Goal: Transaction & Acquisition: Purchase product/service

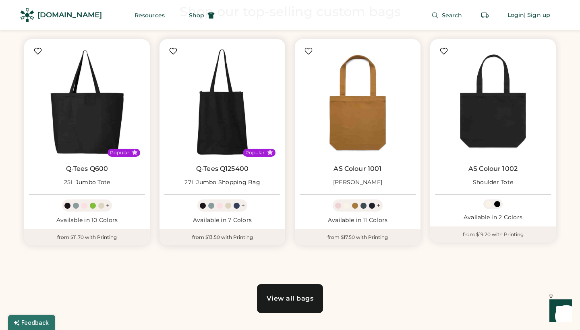
scroll to position [446, 0]
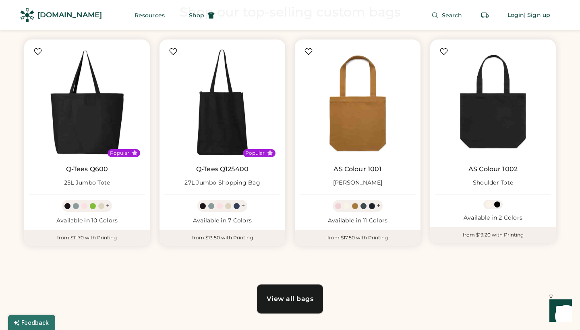
click at [294, 301] on div "View all bags" at bounding box center [290, 299] width 47 height 6
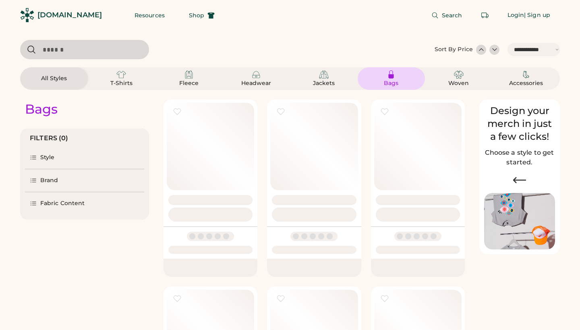
select select "*****"
select select "*"
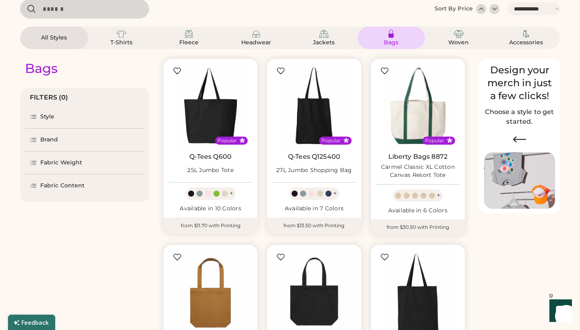
select select "*****"
select select "*"
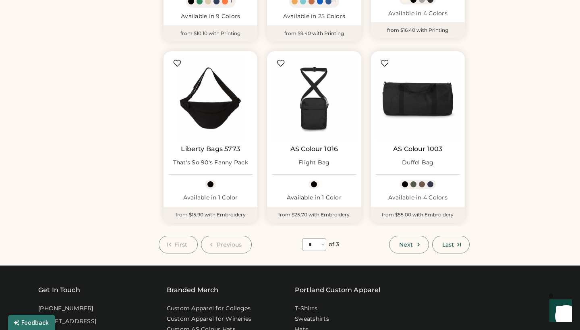
scroll to position [603, 0]
click at [413, 240] on button "Next" at bounding box center [408, 245] width 39 height 18
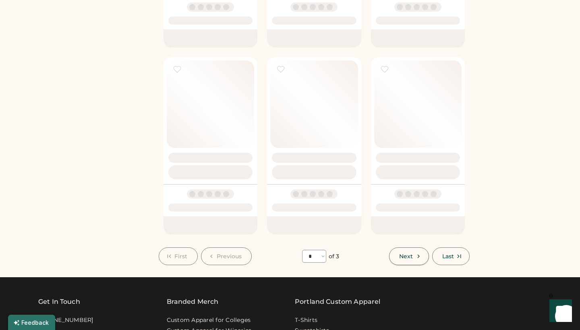
select select "*"
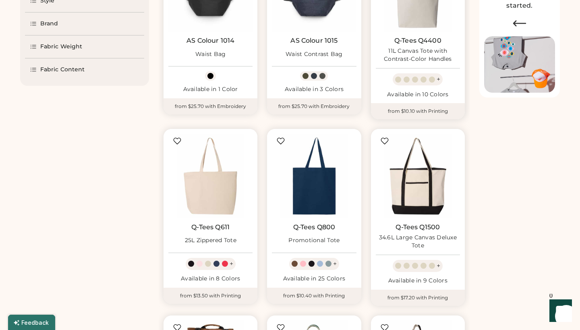
scroll to position [158, 0]
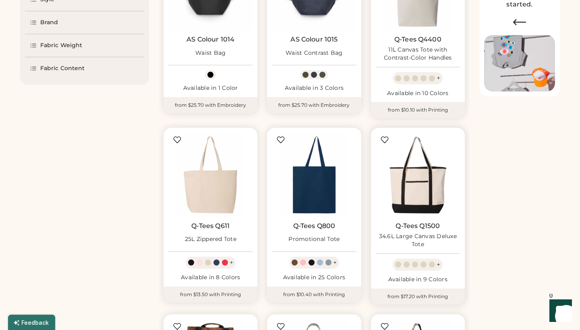
select select "*****"
select select "*"
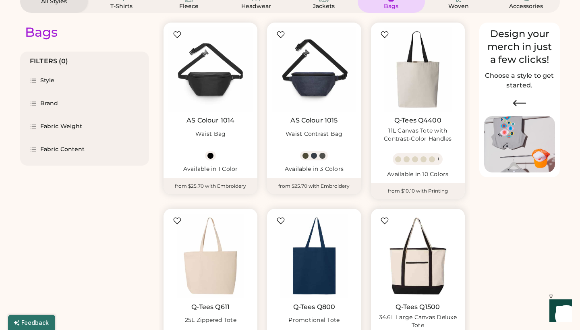
scroll to position [27, 0]
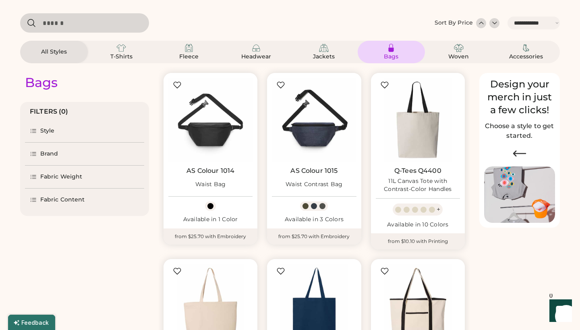
click at [35, 198] on icon at bounding box center [33, 199] width 5 height 3
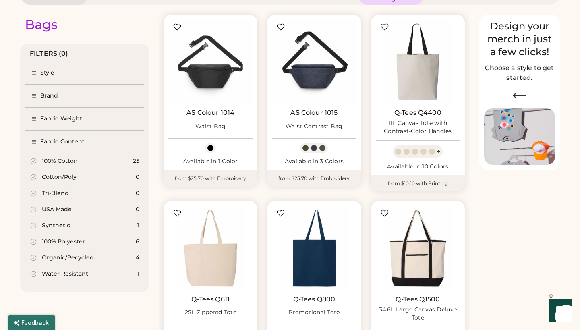
scroll to position [105, 0]
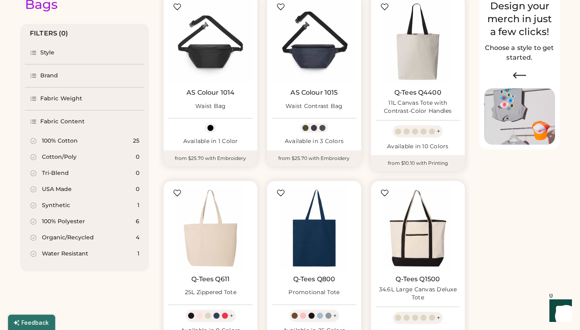
click at [56, 237] on div "Organic/Recycled" at bounding box center [68, 238] width 52 height 8
select select "*"
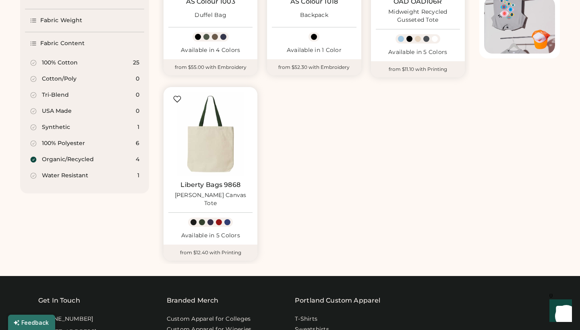
scroll to position [197, 0]
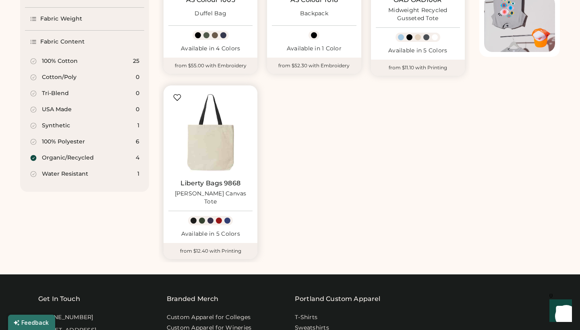
click at [207, 151] on img at bounding box center [210, 132] width 84 height 84
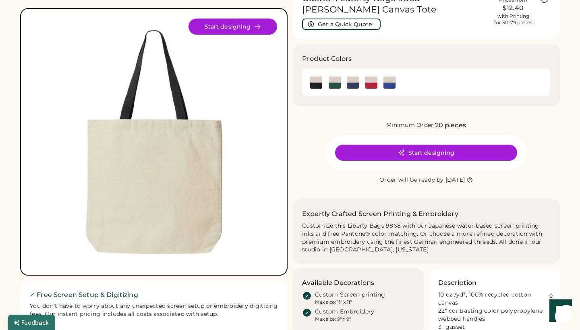
scroll to position [37, 0]
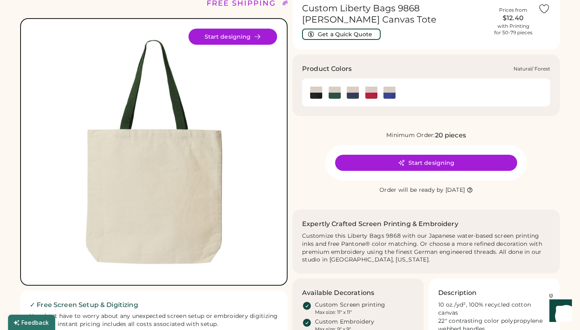
click at [334, 92] on img at bounding box center [335, 93] width 12 height 12
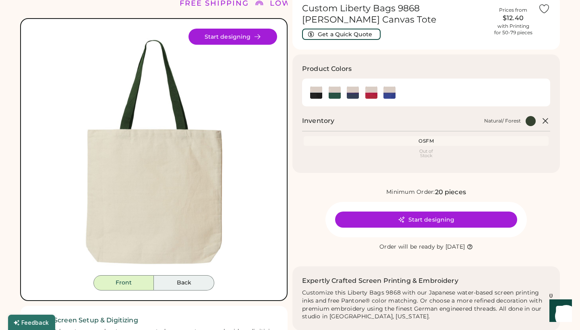
click at [181, 285] on button "Back" at bounding box center [184, 282] width 60 height 15
click at [135, 286] on button "Front" at bounding box center [123, 282] width 60 height 15
click at [427, 140] on div "OSFM" at bounding box center [426, 141] width 242 height 6
click at [314, 92] on img at bounding box center [316, 93] width 12 height 12
click at [334, 91] on img at bounding box center [335, 93] width 12 height 12
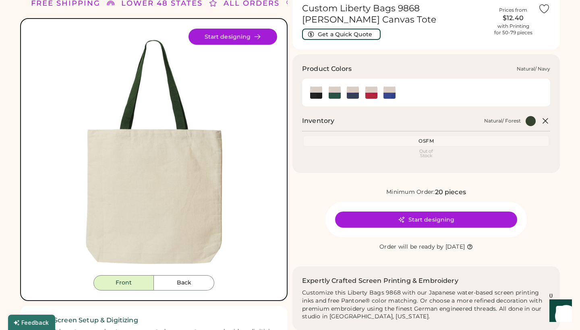
click at [354, 93] on img at bounding box center [353, 93] width 12 height 12
click at [371, 89] on img at bounding box center [371, 93] width 12 height 12
click at [388, 91] on img at bounding box center [389, 93] width 12 height 12
click at [337, 94] on img at bounding box center [335, 93] width 12 height 12
click at [438, 220] on button "Start designing" at bounding box center [426, 219] width 182 height 16
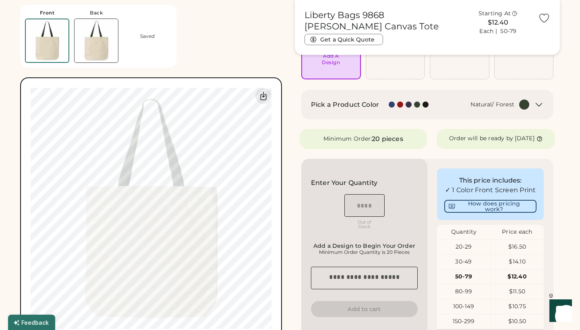
scroll to position [114, 0]
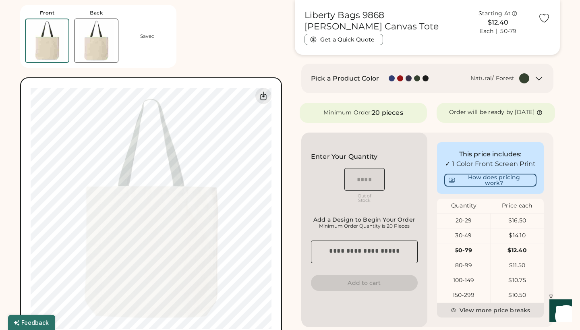
click at [537, 114] on icon at bounding box center [539, 112] width 4 height 4
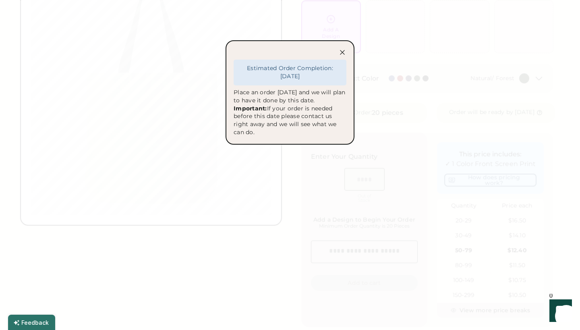
click at [342, 51] on icon at bounding box center [342, 52] width 8 height 8
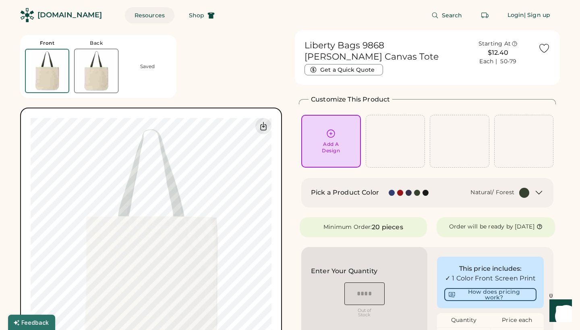
scroll to position [0, 0]
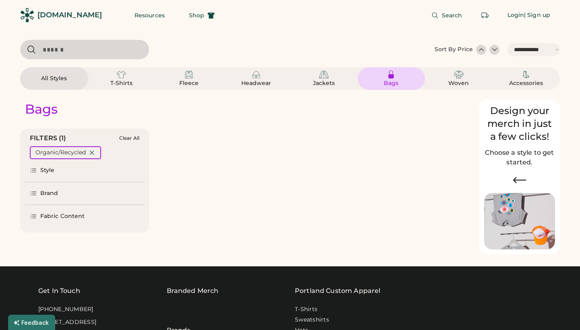
select select "*****"
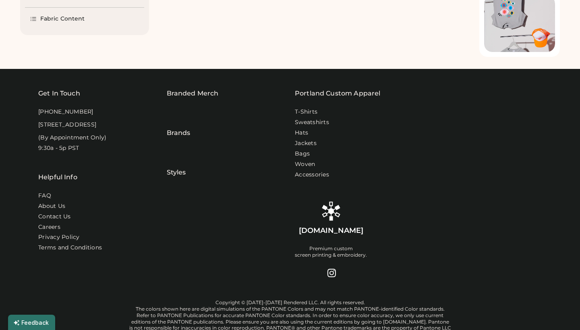
scroll to position [197, 0]
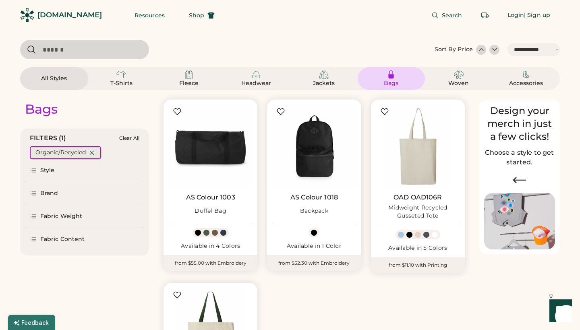
click at [91, 150] on icon at bounding box center [91, 152] width 7 height 7
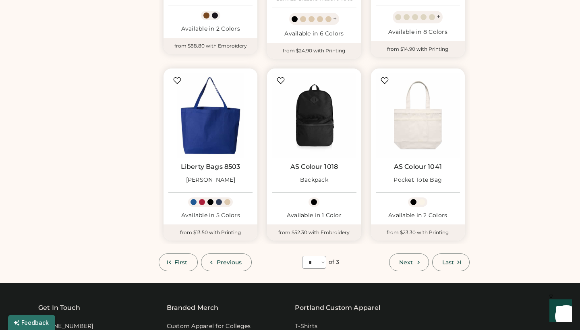
scroll to position [596, 0]
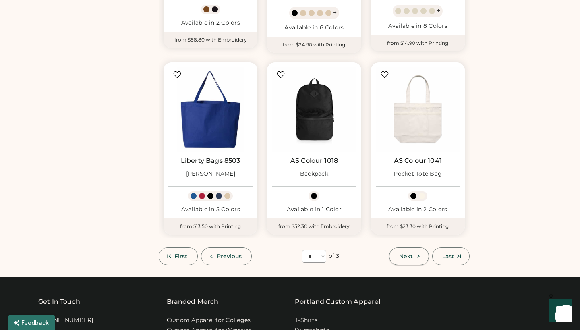
click at [416, 252] on icon at bounding box center [418, 255] width 7 height 7
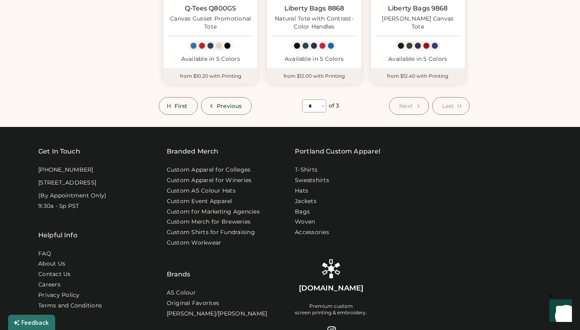
scroll to position [682, 0]
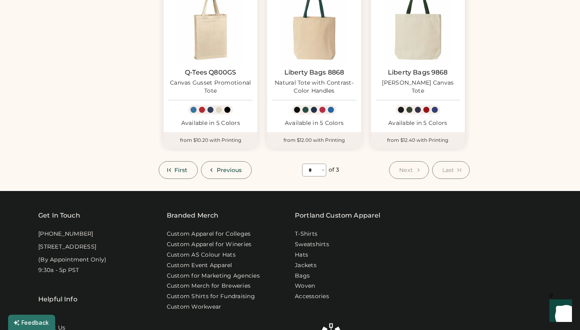
click at [185, 167] on span "First" at bounding box center [180, 170] width 13 height 6
select select "*"
